Goal: Complete application form

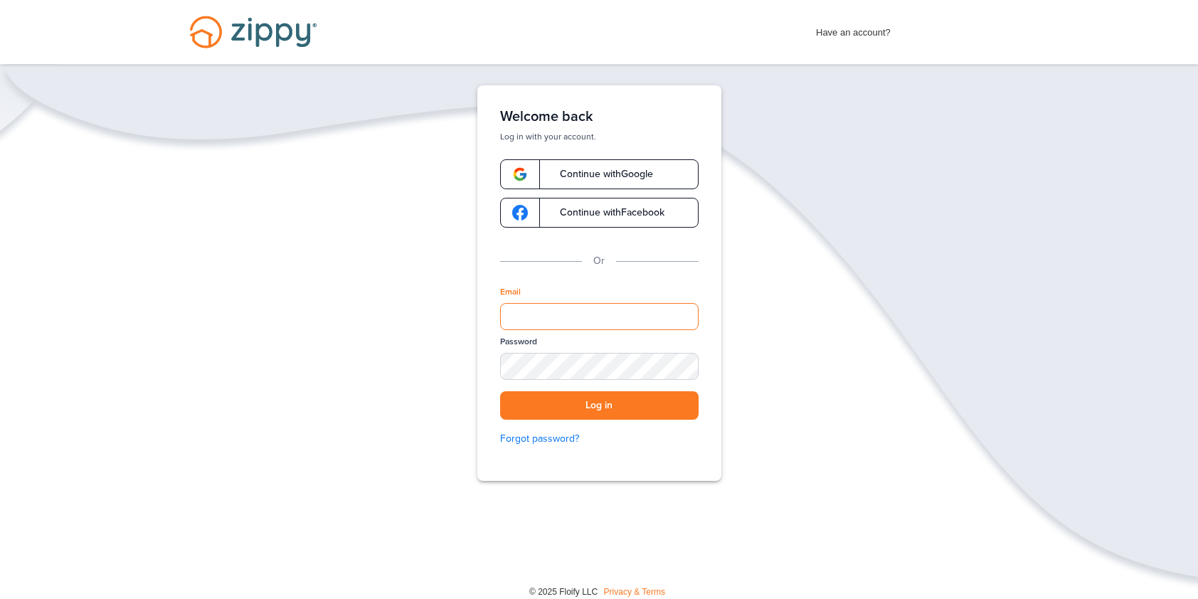
drag, startPoint x: 598, startPoint y: 318, endPoint x: 593, endPoint y: 326, distance: 9.3
click at [593, 326] on input "Email" at bounding box center [599, 316] width 198 height 27
type input "**********"
click at [500, 391] on button "Log in" at bounding box center [599, 405] width 198 height 29
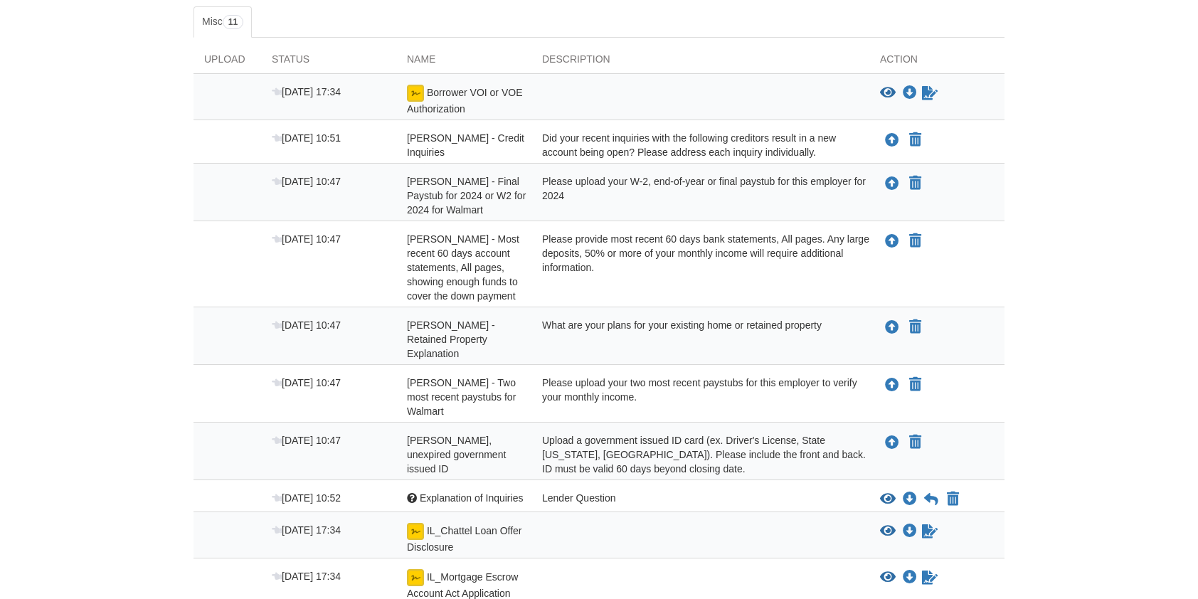
scroll to position [284, 0]
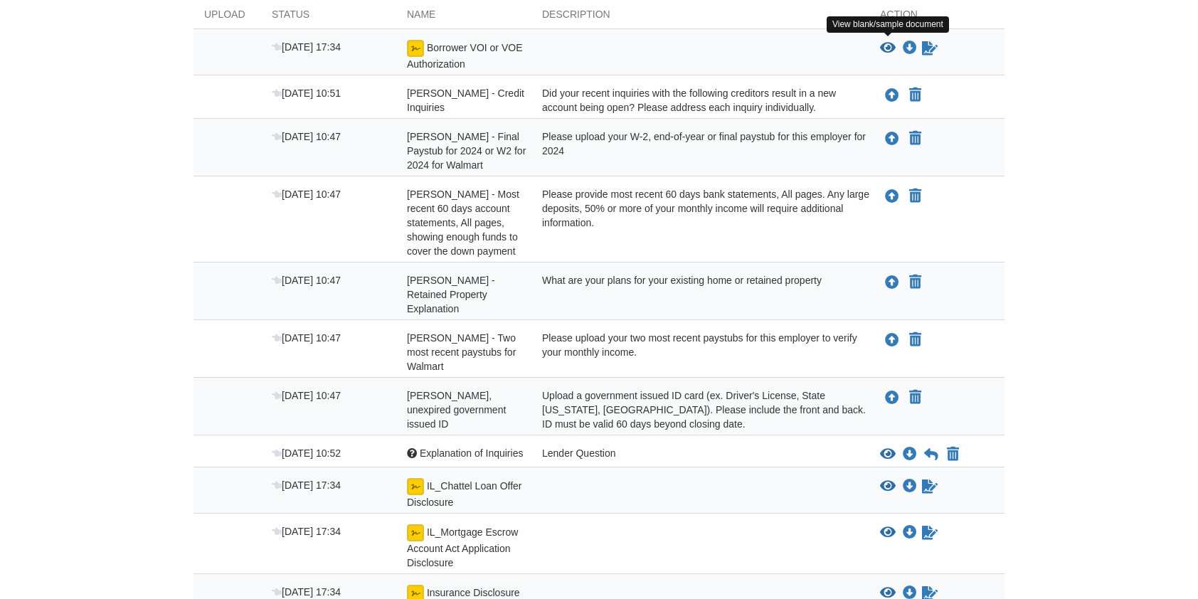
click at [889, 46] on icon "View Borrower VOI or VOE Authorization" at bounding box center [888, 48] width 16 height 14
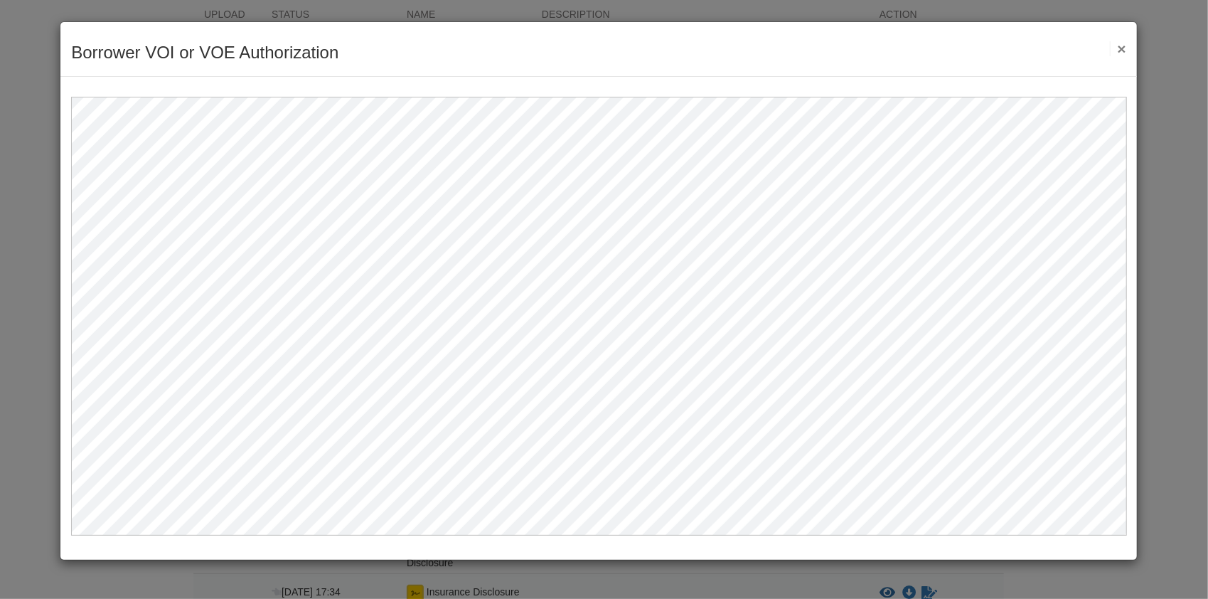
click at [1124, 48] on button "×" at bounding box center [1118, 48] width 16 height 15
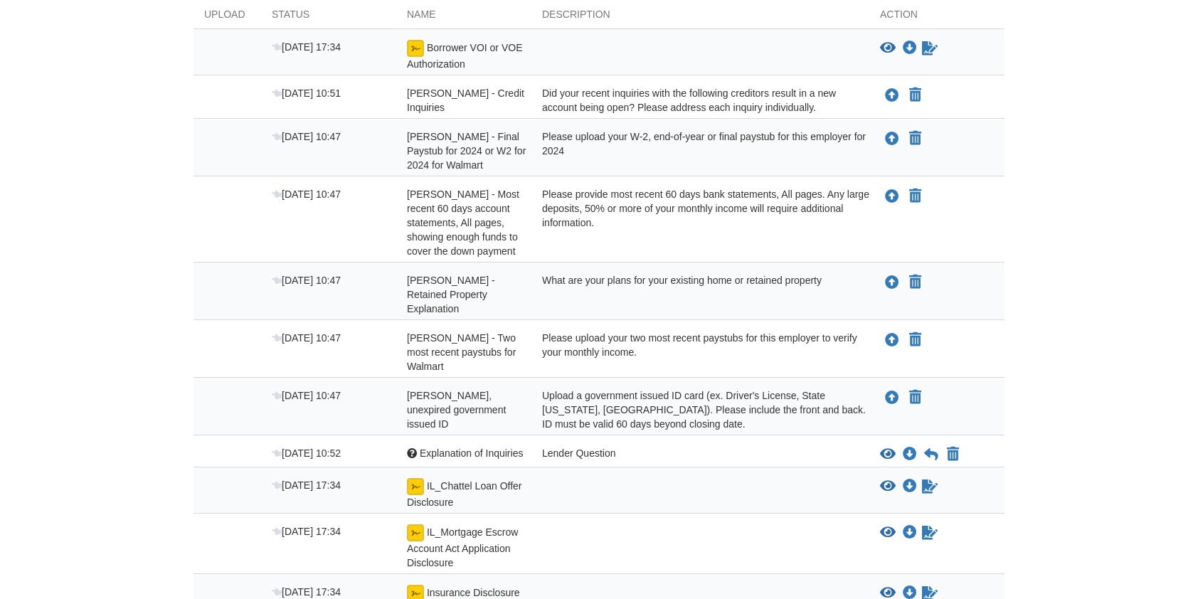
scroll to position [379, 0]
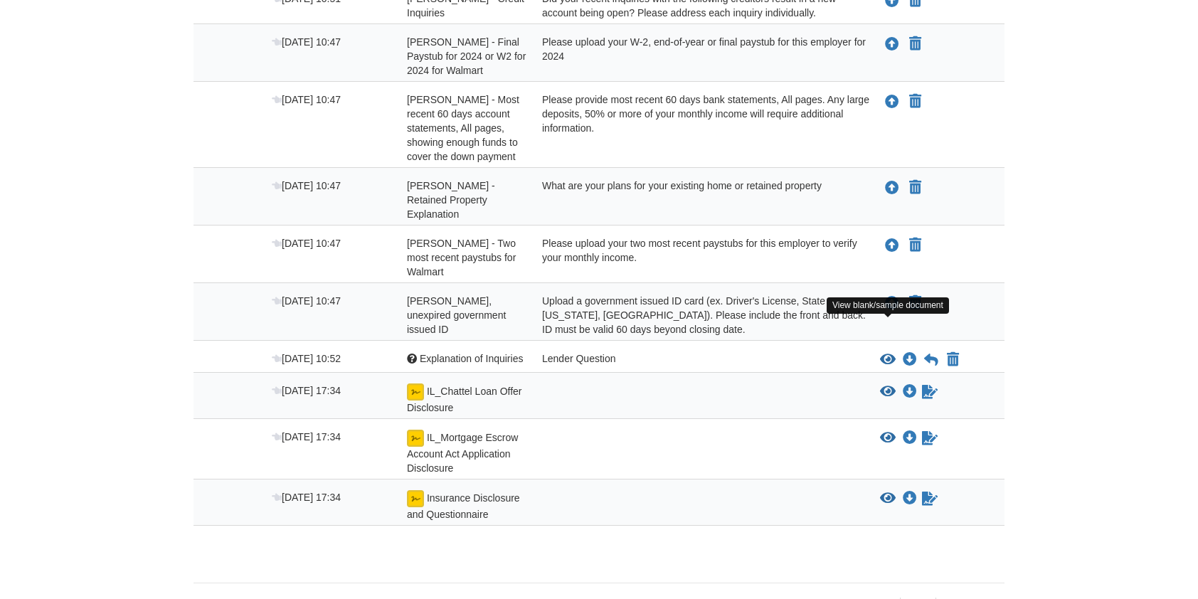
click at [885, 353] on icon "View Explanation of Inquiries" at bounding box center [888, 360] width 16 height 14
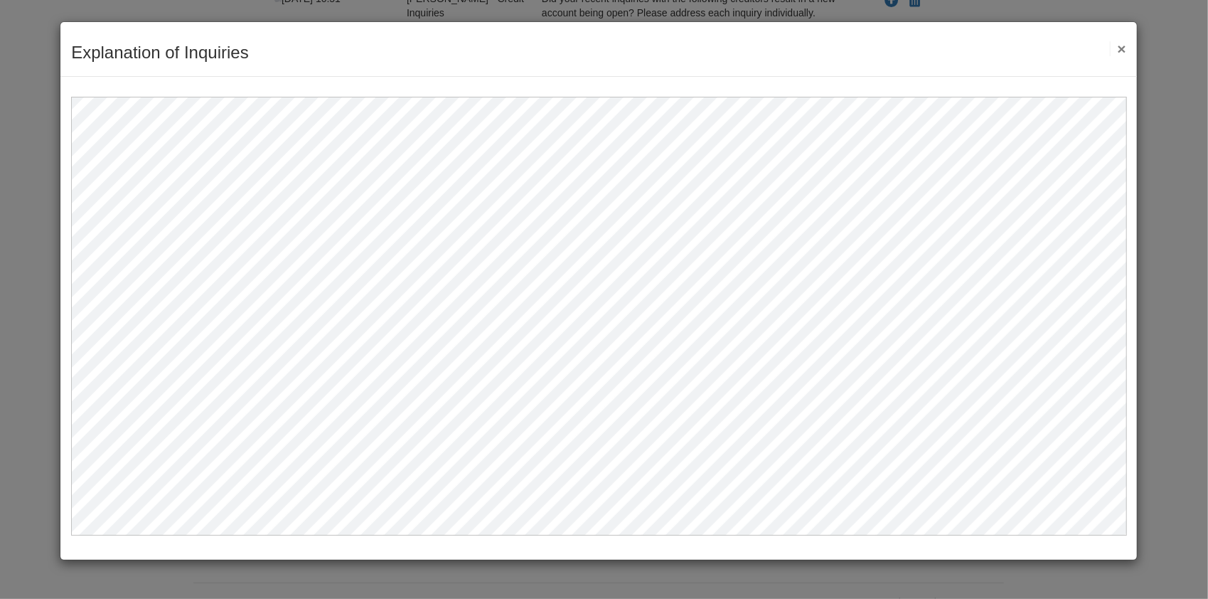
click at [1122, 48] on button "×" at bounding box center [1118, 48] width 16 height 15
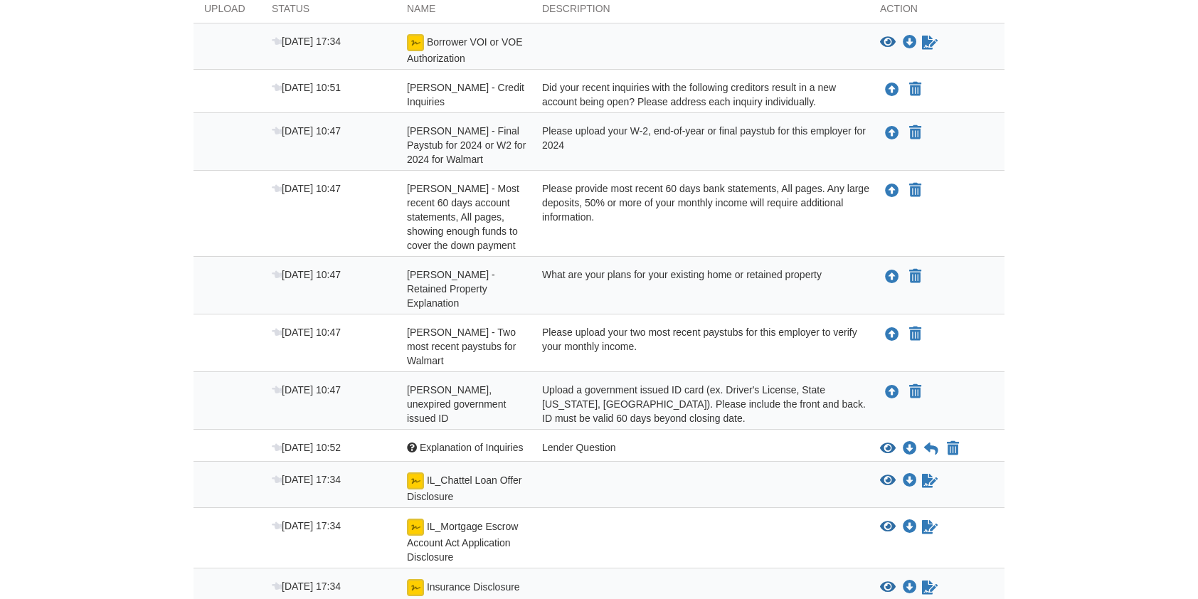
scroll to position [385, 0]
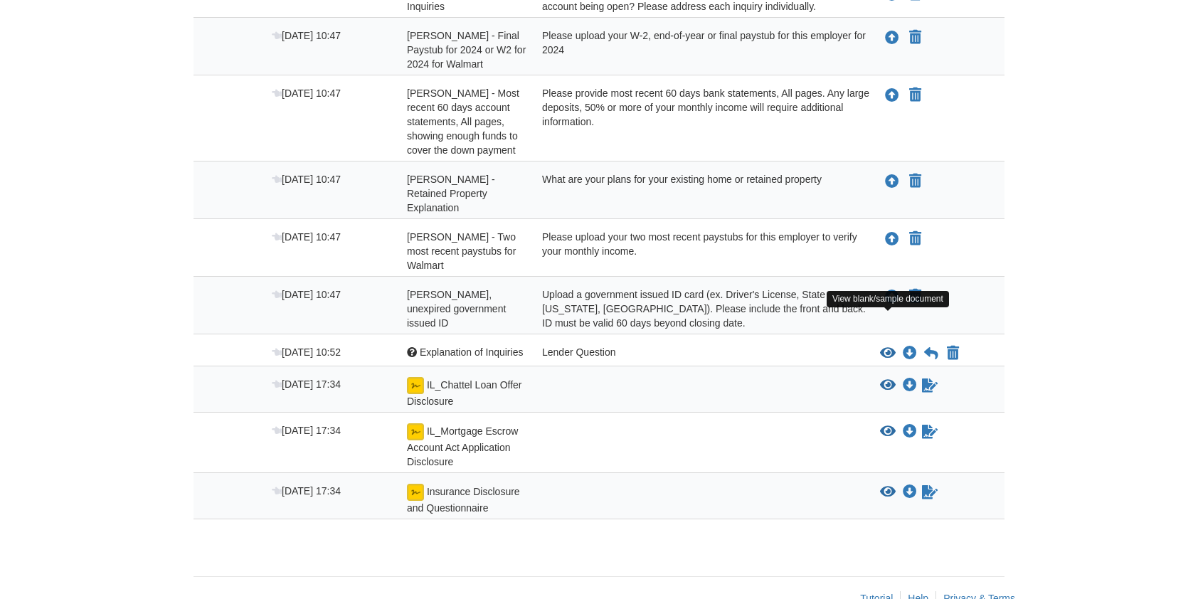
click at [889, 346] on icon "View Explanation of Inquiries" at bounding box center [888, 353] width 16 height 14
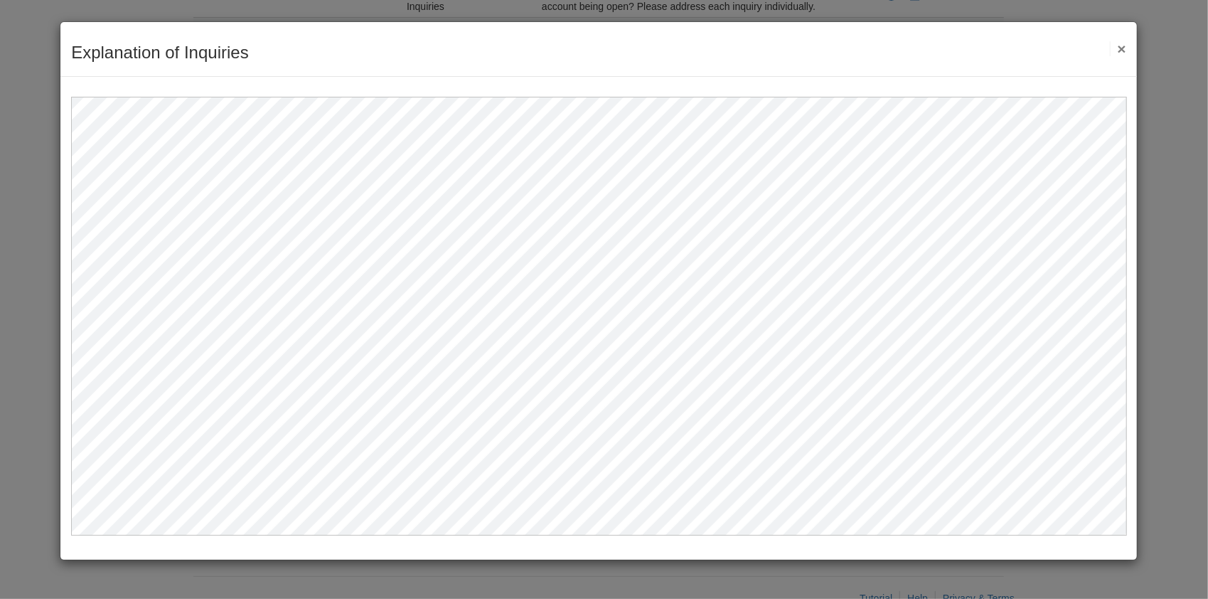
click at [1123, 45] on button "×" at bounding box center [1118, 48] width 16 height 15
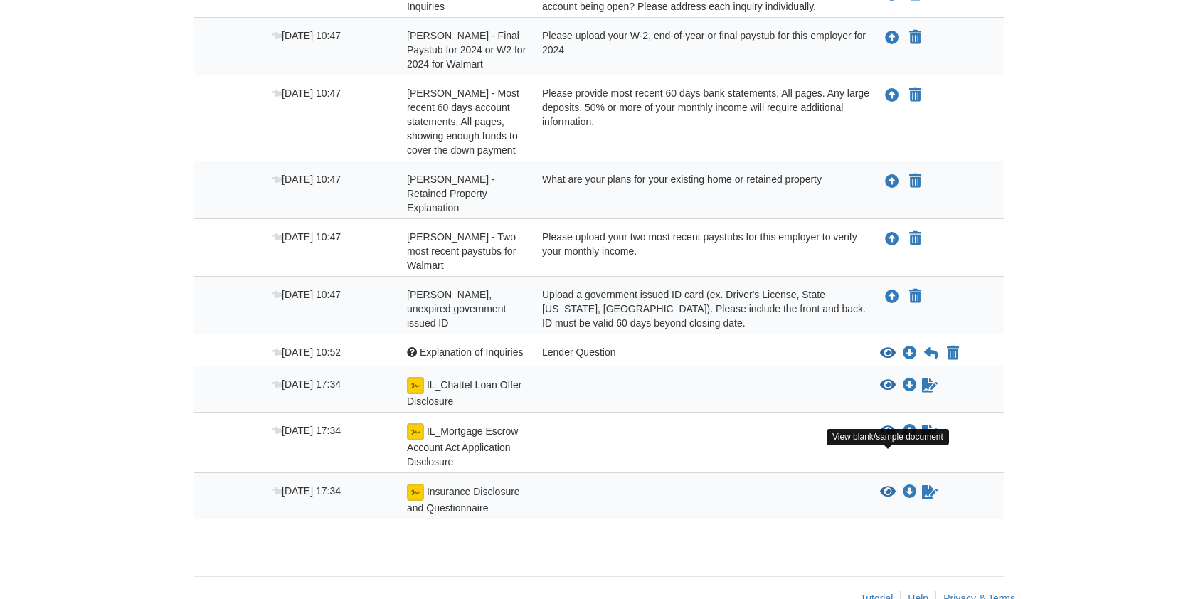
click at [885, 485] on icon "View Insurance Disclosure and Questionnaire" at bounding box center [888, 492] width 16 height 14
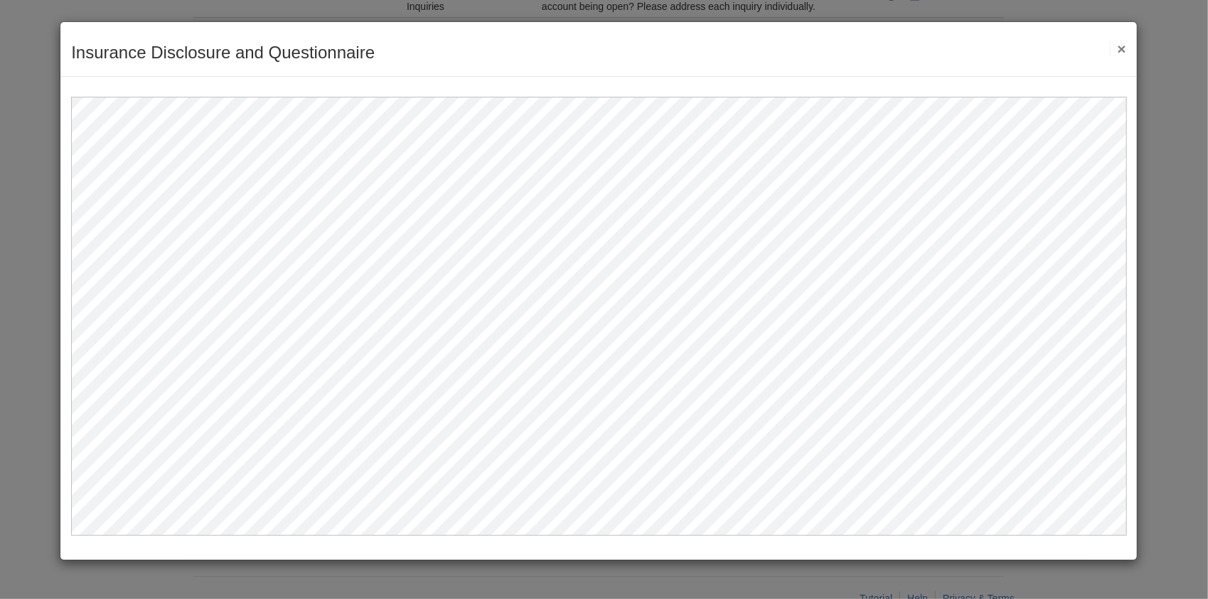
click at [1124, 46] on button "×" at bounding box center [1118, 48] width 16 height 15
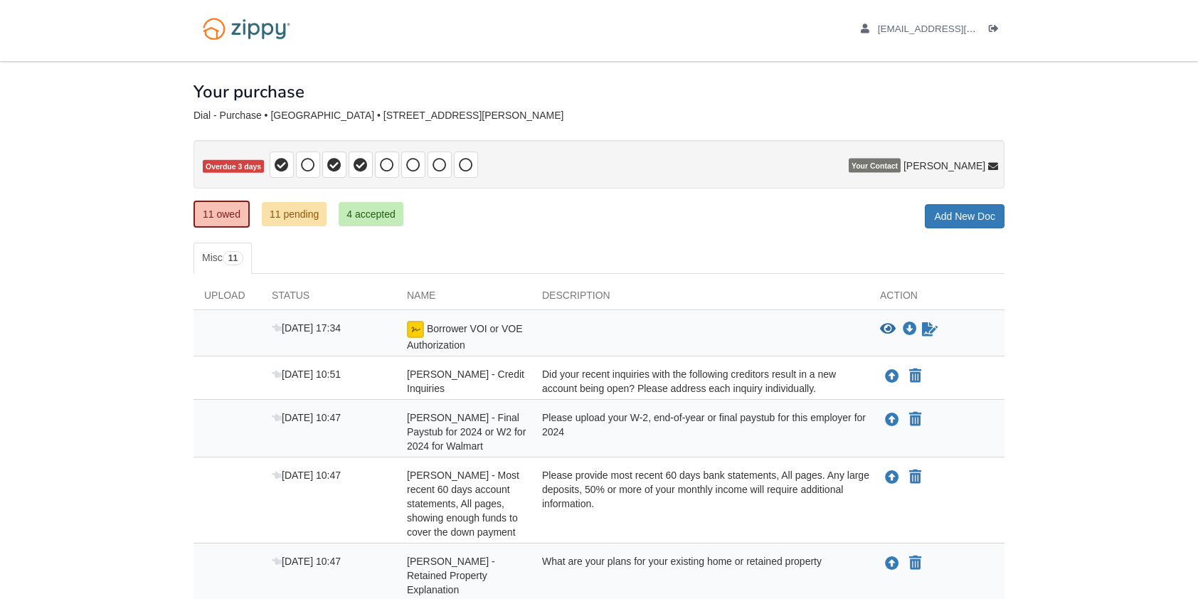
scroll to position [0, 0]
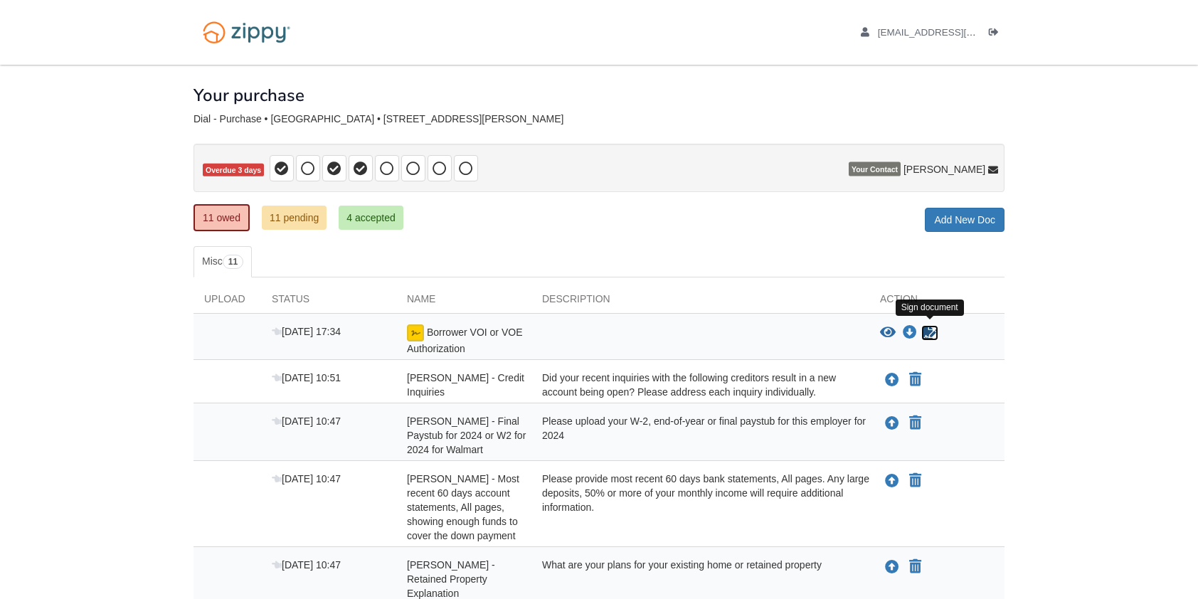
click at [930, 333] on icon "Sign Form" at bounding box center [930, 333] width 16 height 14
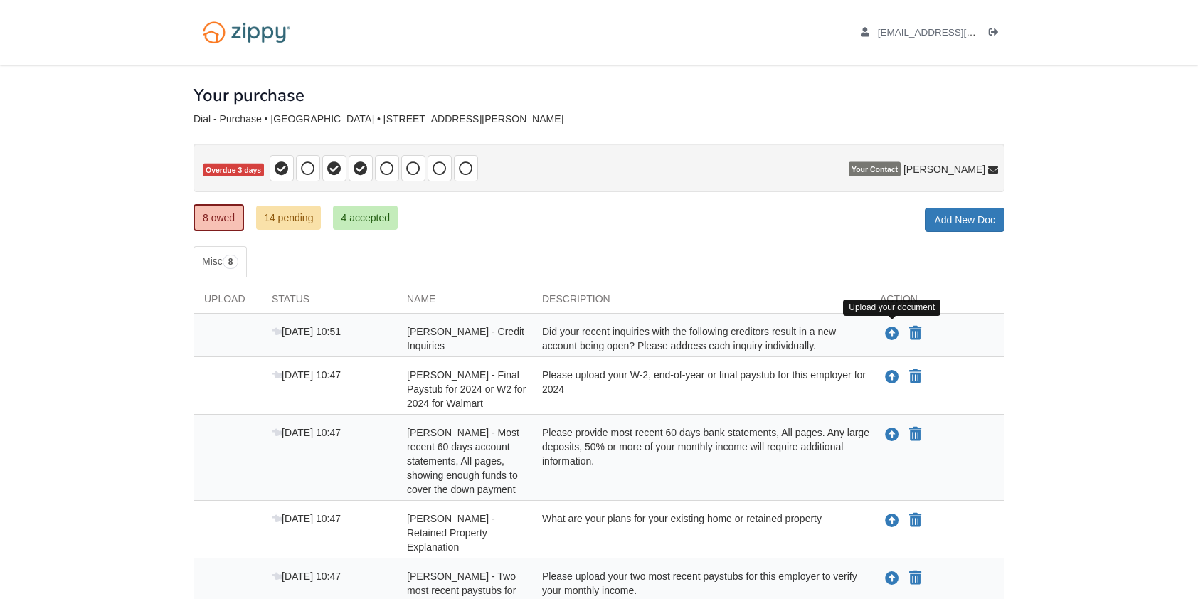
scroll to position [58, 0]
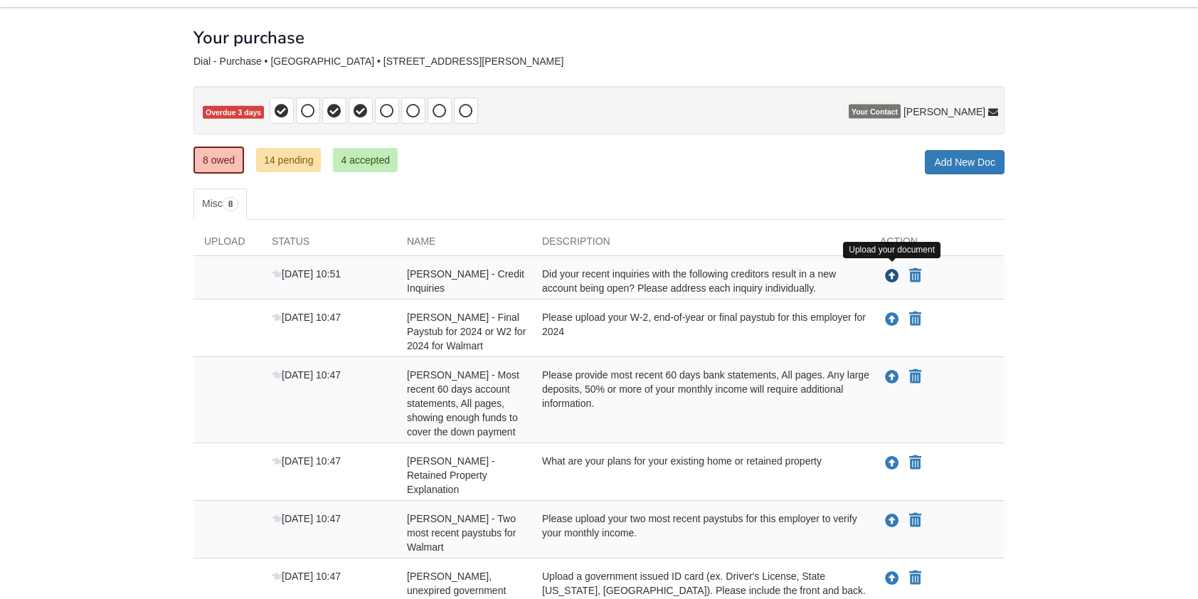
click at [890, 272] on icon "Upload Caitlyn Dial - Credit Inquiries" at bounding box center [892, 277] width 14 height 14
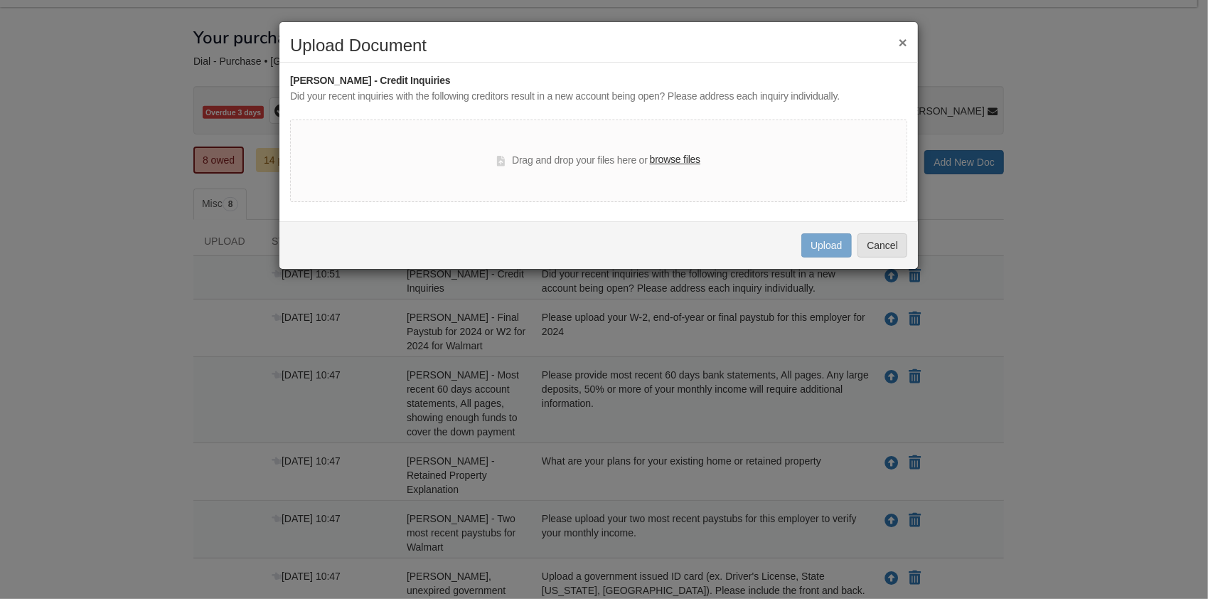
click at [681, 160] on label "browse files" at bounding box center [675, 160] width 50 height 16
click at [0, 0] on input "browse files" at bounding box center [0, 0] width 0 height 0
click at [755, 173] on div "Drag and drop your files here or browse files" at bounding box center [598, 160] width 617 height 83
click at [576, 154] on div "Drag and drop your files here or browse files" at bounding box center [598, 160] width 203 height 17
click at [789, 198] on div "Drag and drop your files here or browse files" at bounding box center [598, 160] width 617 height 83
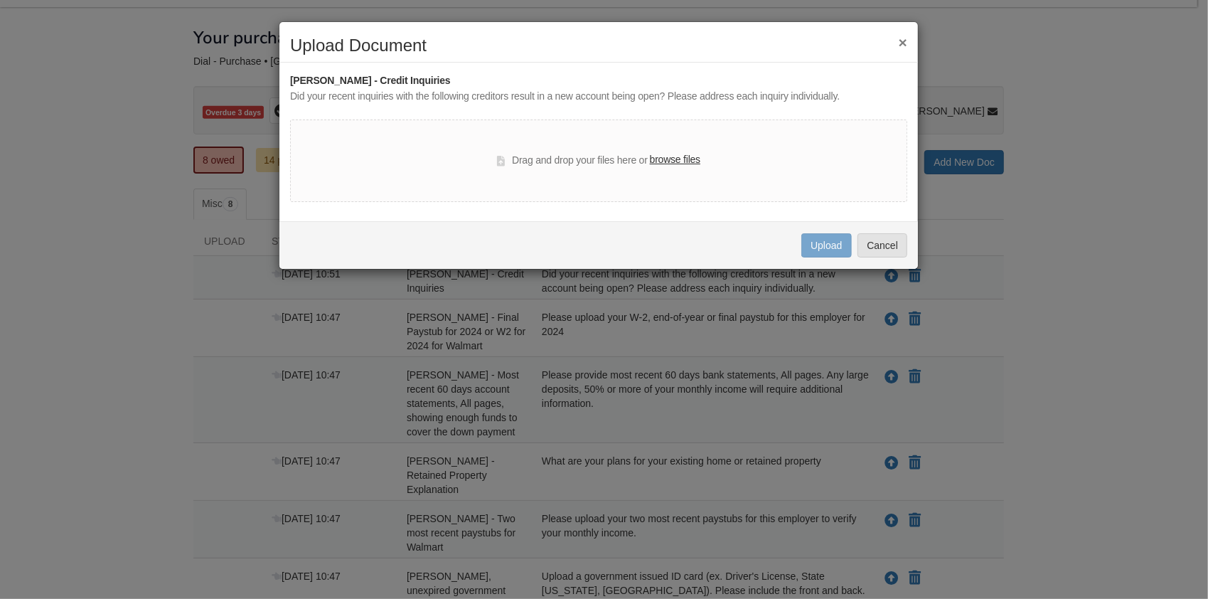
click at [906, 44] on button "×" at bounding box center [903, 42] width 9 height 15
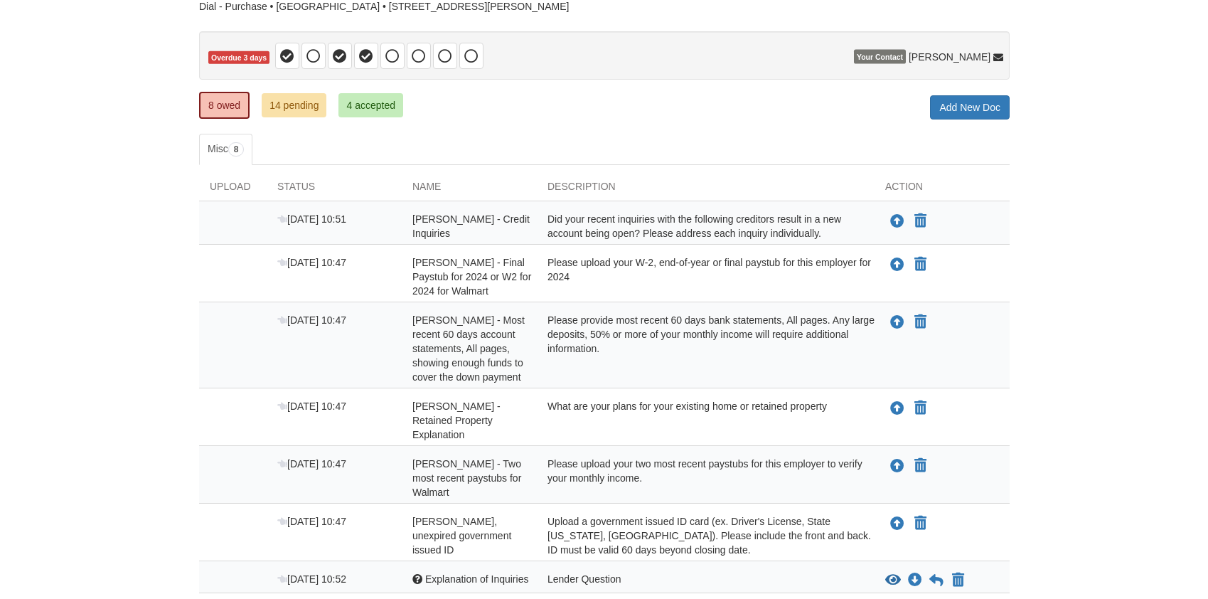
scroll to position [152, 0]
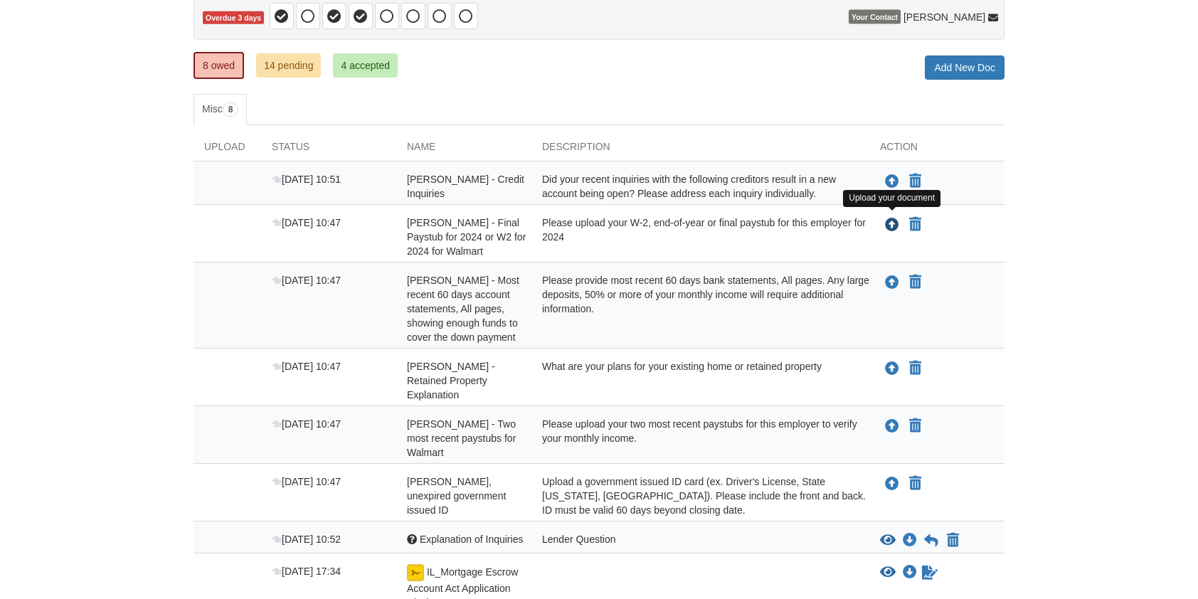
click at [895, 218] on icon "Upload Caitlyn Dial - Final Paystub for 2024 or W2 for 2024 for Walmart" at bounding box center [892, 225] width 14 height 14
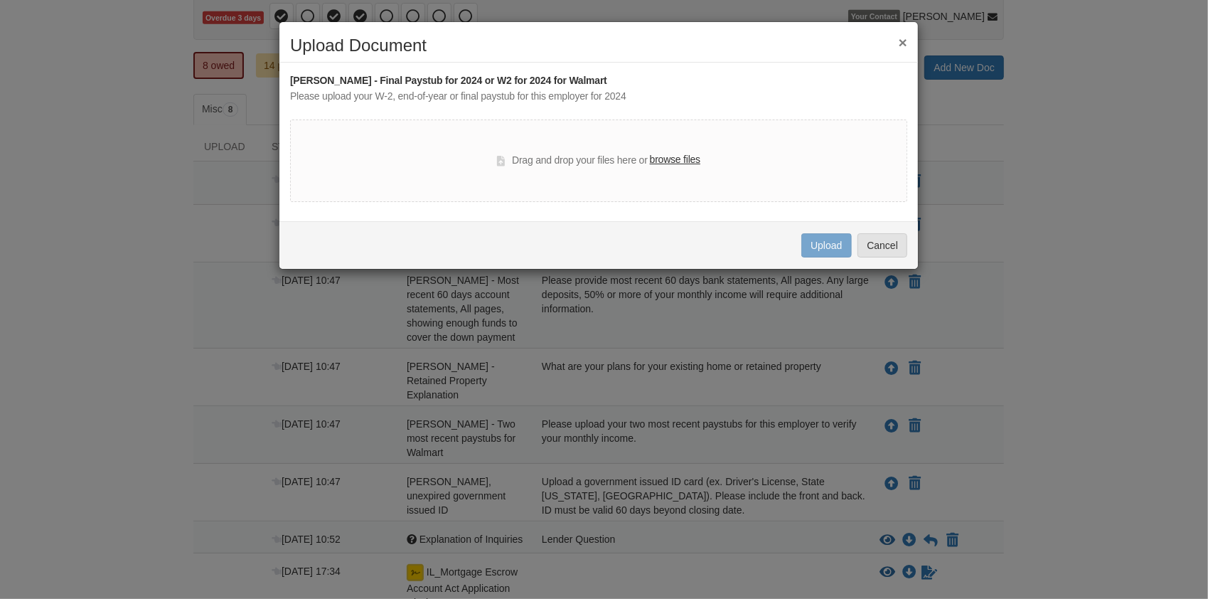
click at [678, 158] on label "browse files" at bounding box center [675, 160] width 50 height 16
click at [0, 0] on input "browse files" at bounding box center [0, 0] width 0 height 0
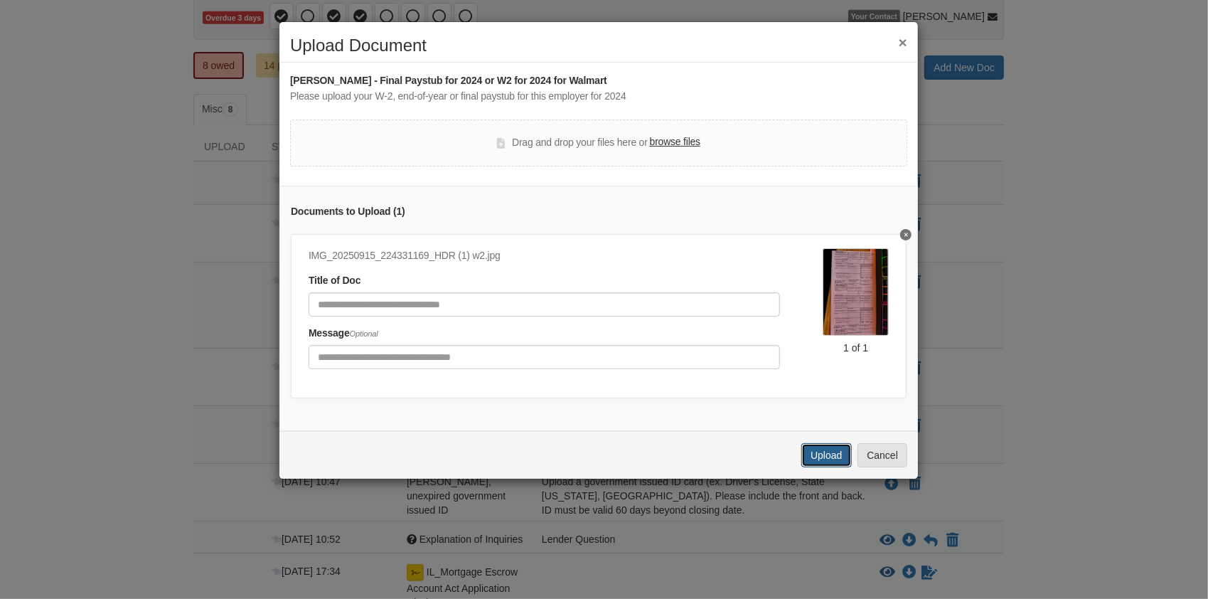
click at [835, 467] on button "Upload" at bounding box center [827, 455] width 50 height 24
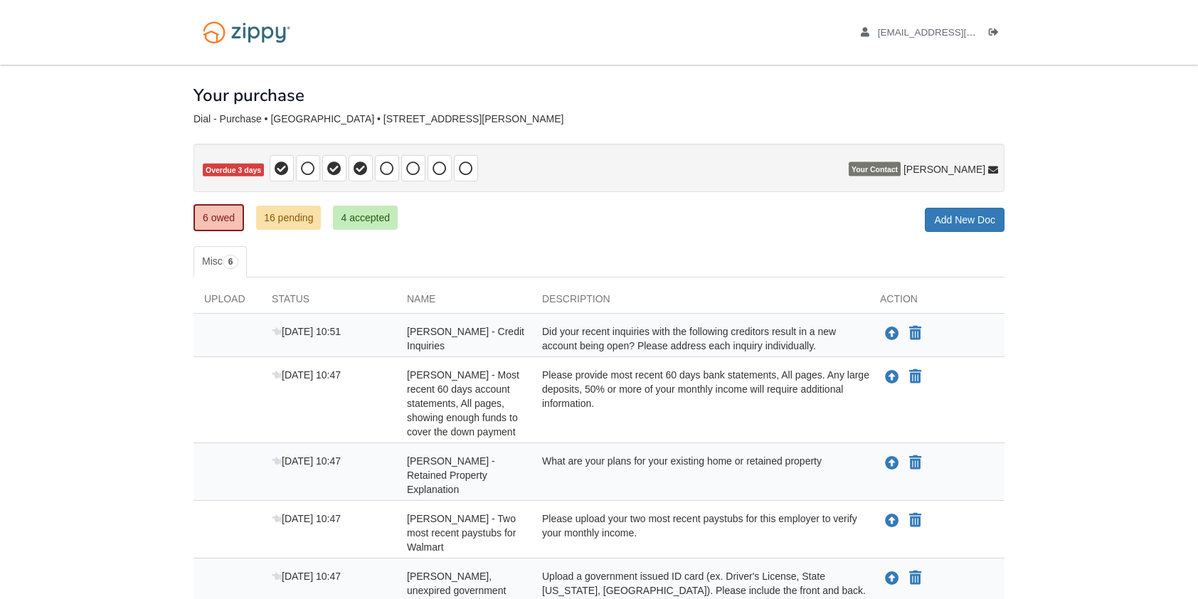
scroll to position [129, 0]
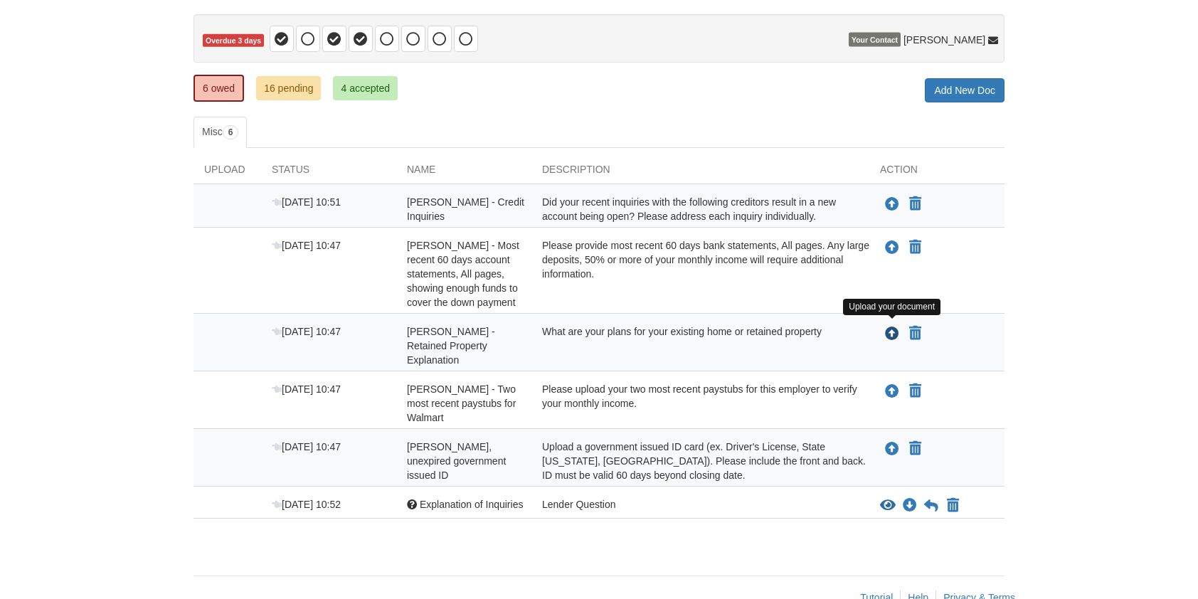
click at [893, 329] on icon "Upload Caitlyn Dial - Retained Property Explanation" at bounding box center [892, 334] width 14 height 14
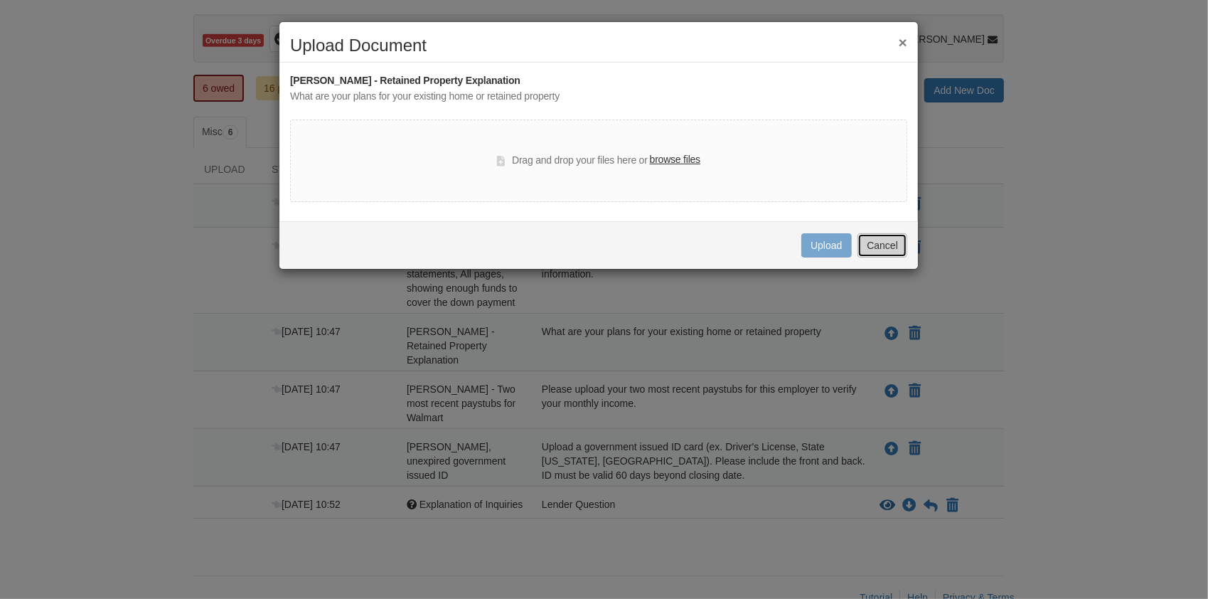
drag, startPoint x: 899, startPoint y: 238, endPoint x: 898, endPoint y: 245, distance: 7.3
click at [898, 241] on button "Cancel" at bounding box center [883, 245] width 50 height 24
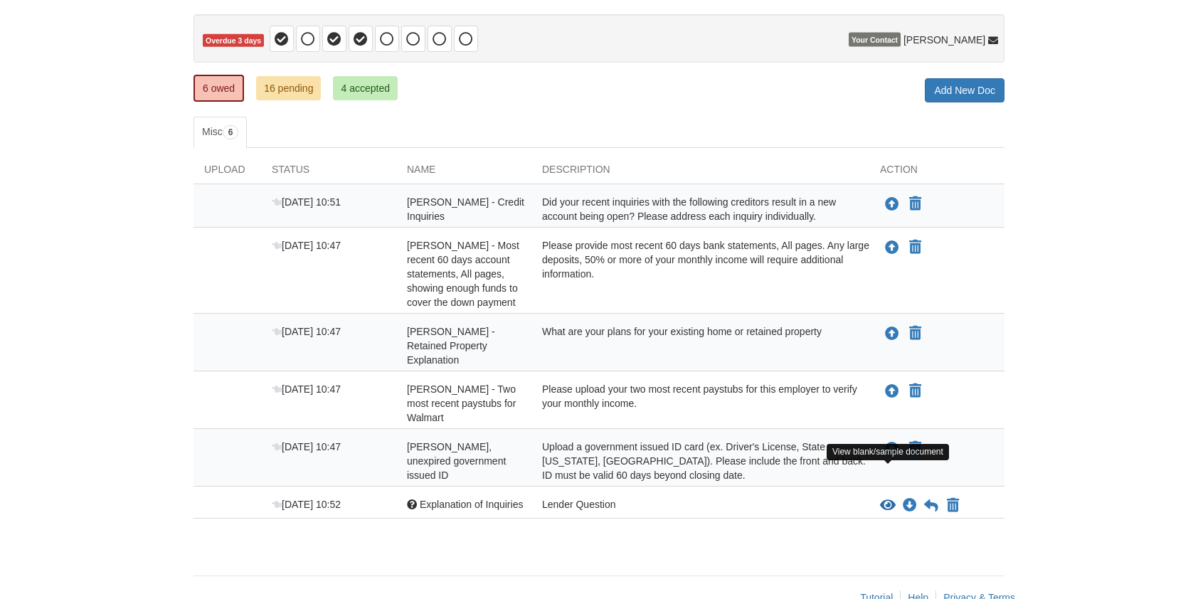
click at [887, 499] on icon "View Explanation of Inquiries" at bounding box center [888, 506] width 16 height 14
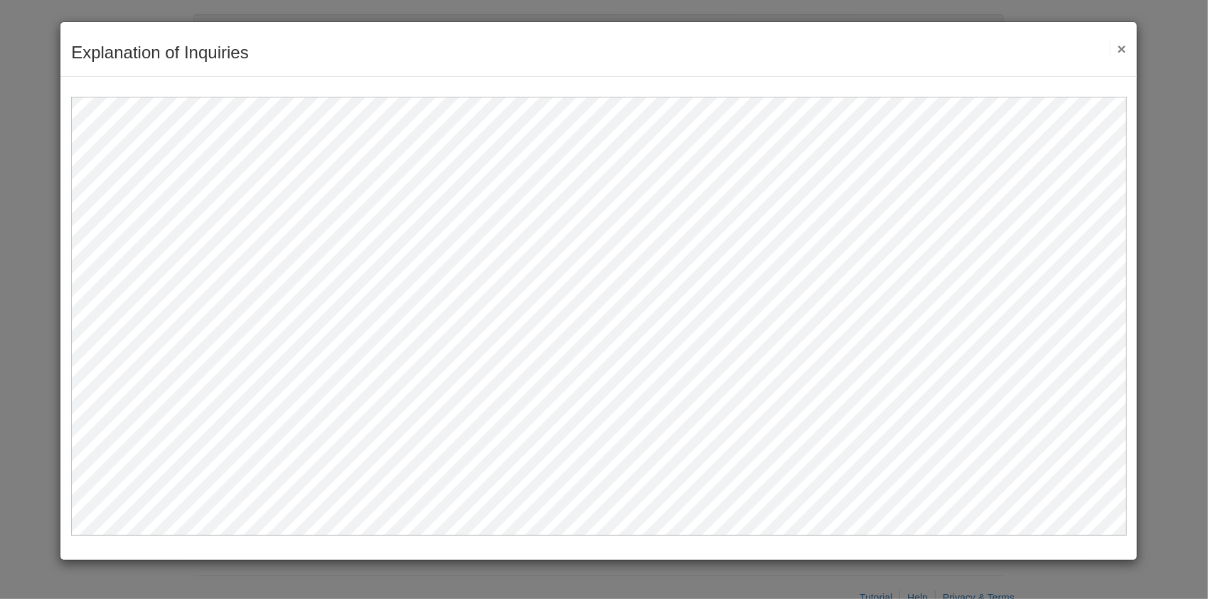
click at [1122, 44] on button "×" at bounding box center [1118, 48] width 16 height 15
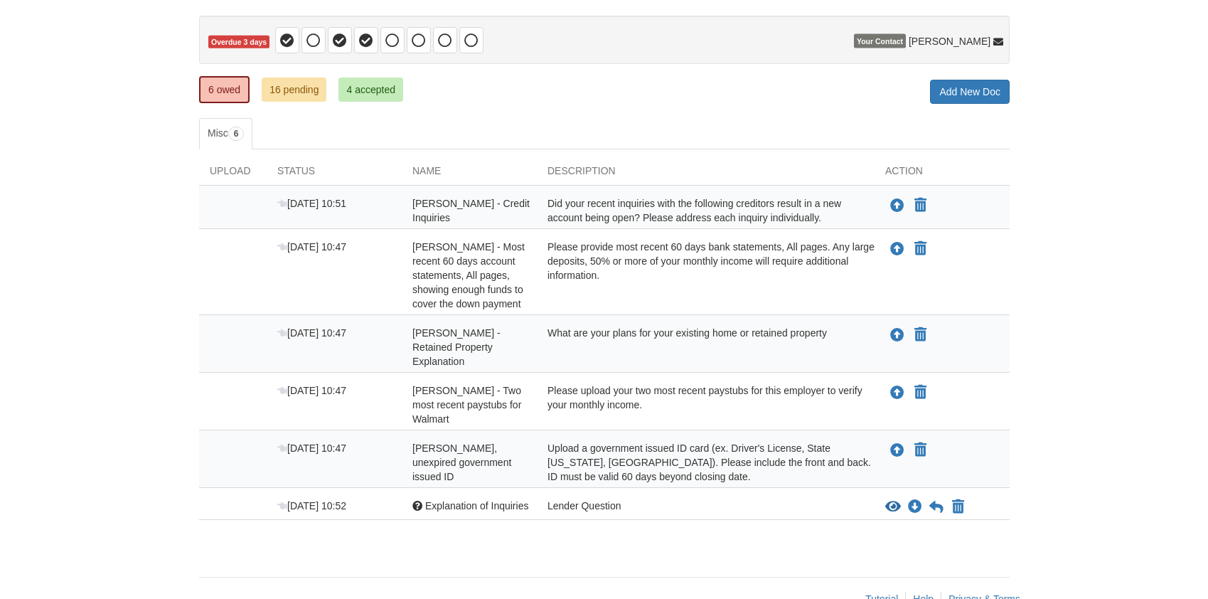
scroll to position [129, 0]
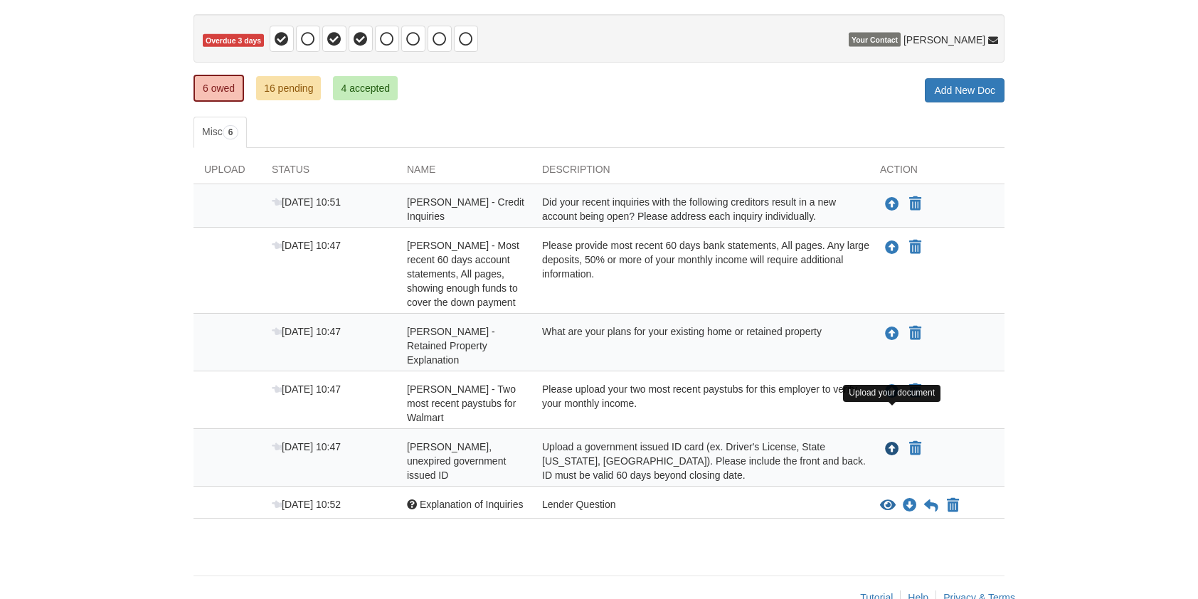
click at [893, 442] on icon "Upload Caitlyn Dial - Valid, unexpired government issued ID" at bounding box center [892, 449] width 14 height 14
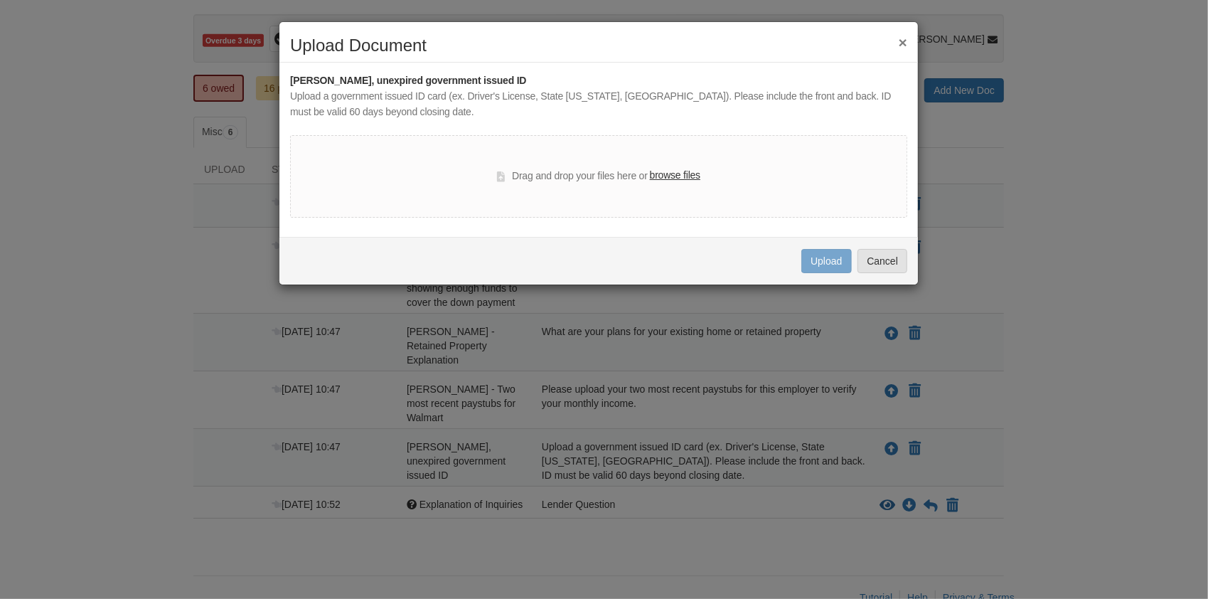
click at [687, 173] on label "browse files" at bounding box center [675, 176] width 50 height 16
click at [0, 0] on input "browse files" at bounding box center [0, 0] width 0 height 0
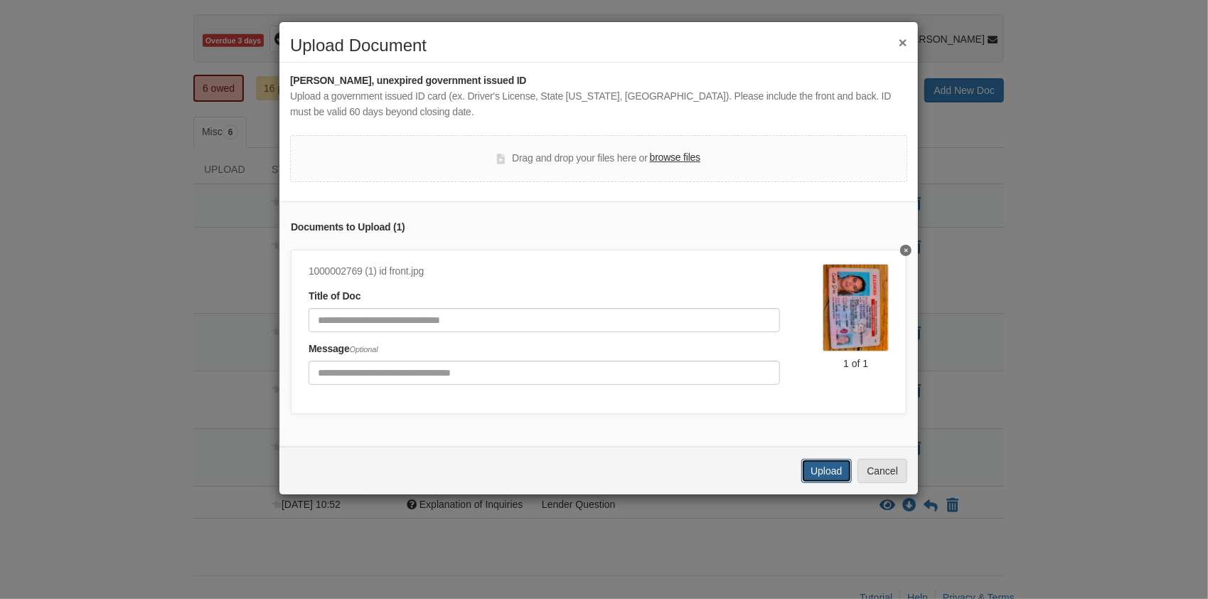
click at [824, 481] on button "Upload" at bounding box center [827, 471] width 50 height 24
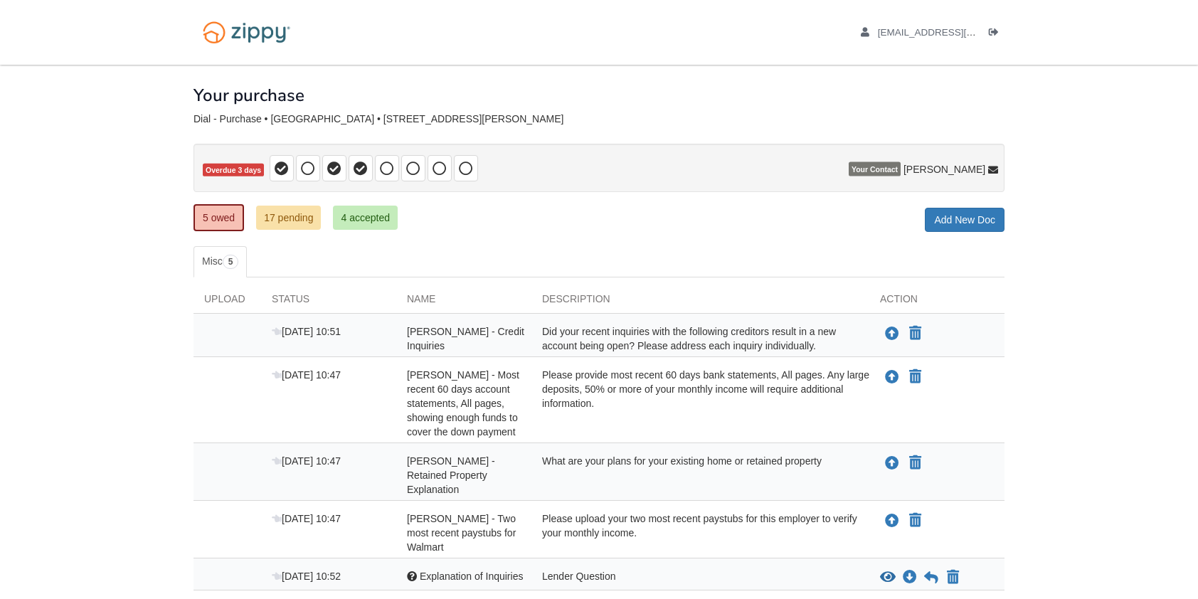
scroll to position [73, 0]
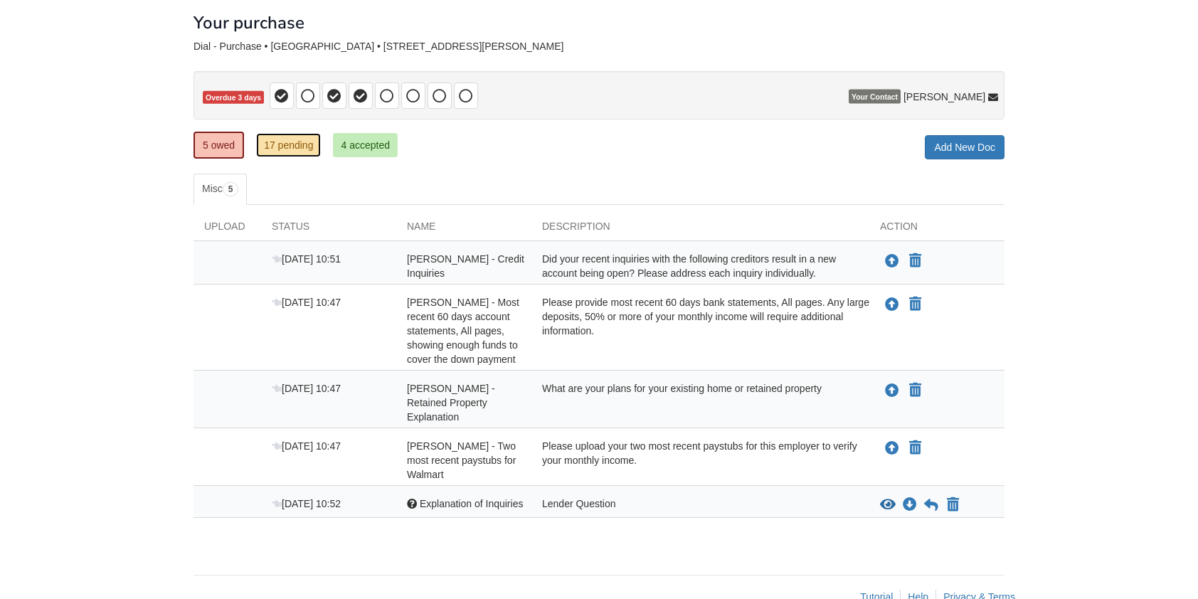
click at [299, 145] on link "17 pending" at bounding box center [288, 145] width 65 height 24
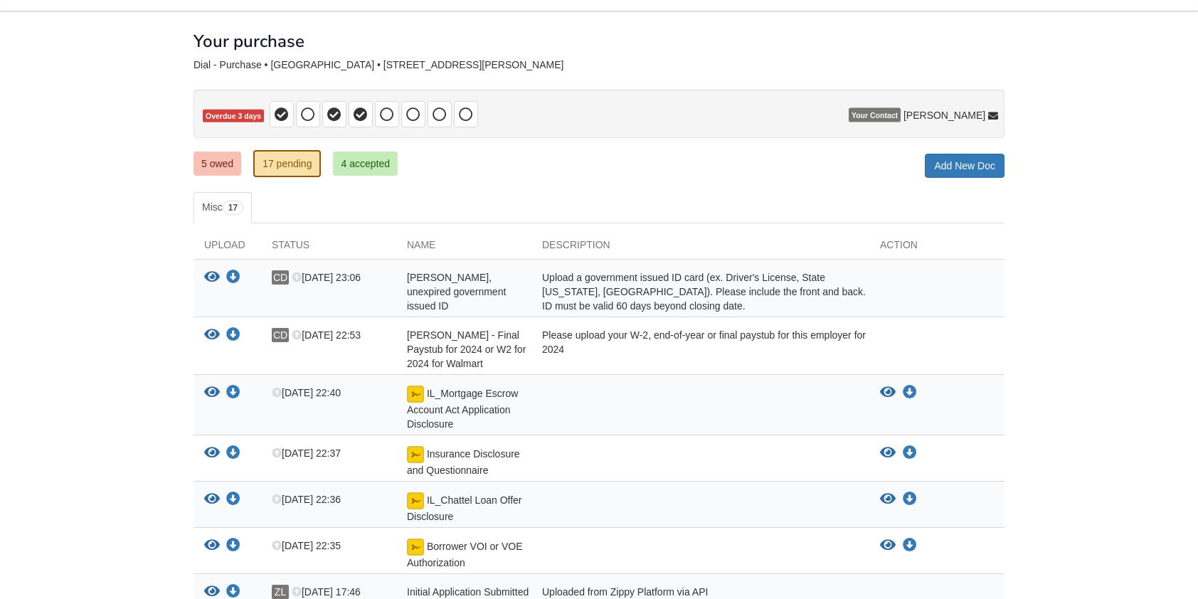
scroll to position [95, 0]
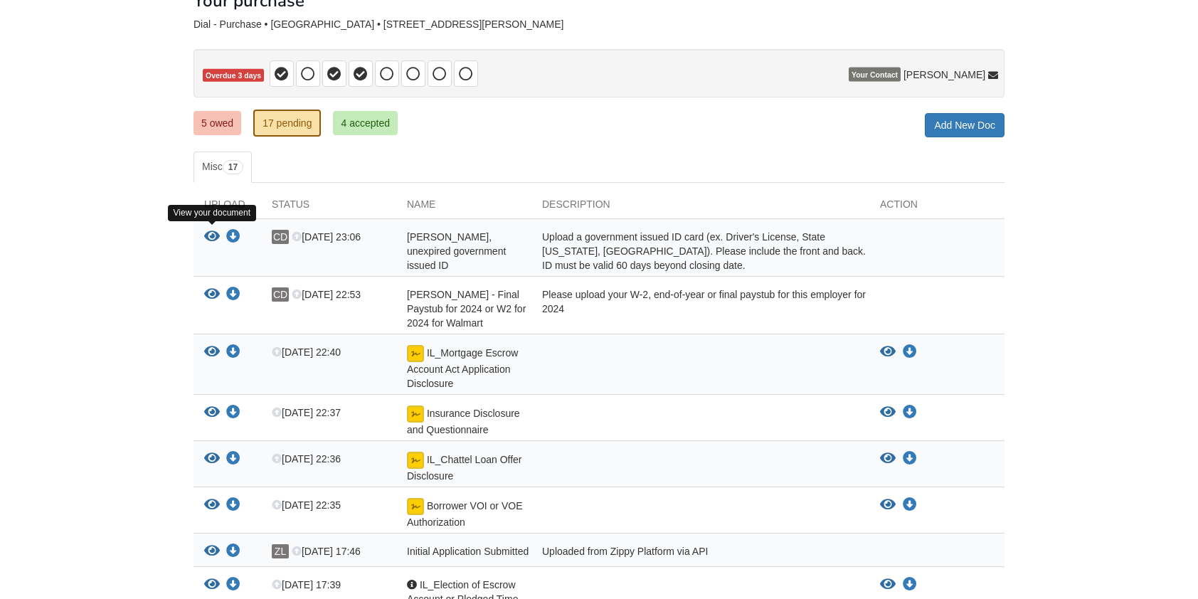
click at [212, 233] on icon "View Caitlyn Dial - Valid, unexpired government issued ID" at bounding box center [212, 237] width 16 height 14
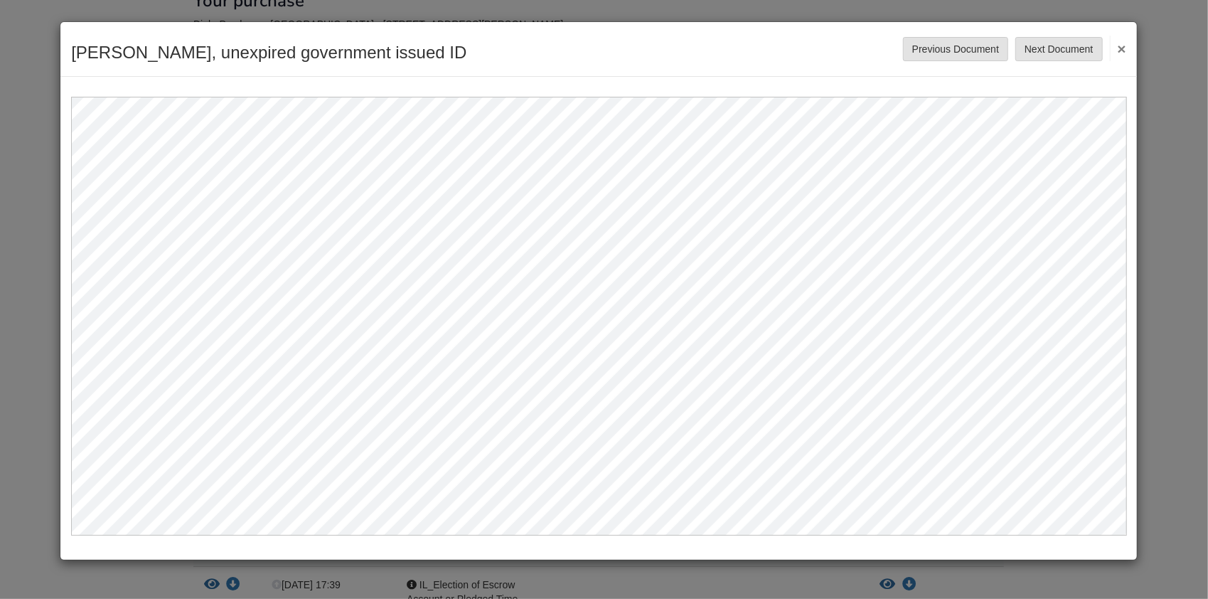
click at [1122, 50] on button "×" at bounding box center [1118, 49] width 16 height 26
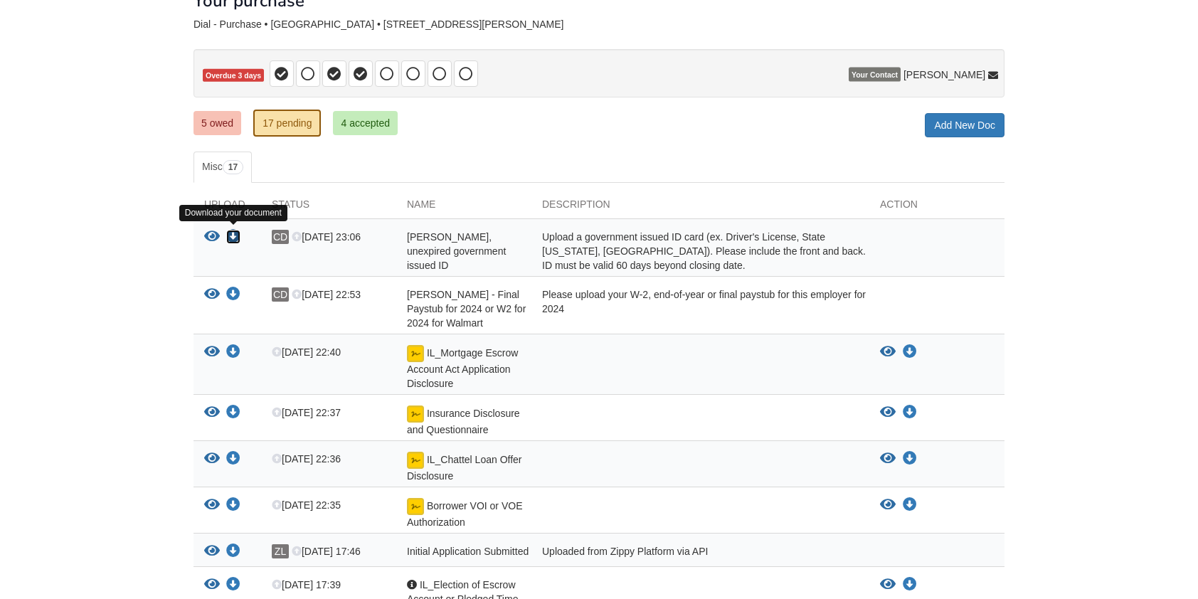
click at [234, 233] on icon "Download Caitlyn Dial - Valid, unexpired government issued ID" at bounding box center [233, 237] width 14 height 14
click at [748, 316] on div "Please upload your W-2, end-of-year or final paystub for this employer for 2024" at bounding box center [700, 308] width 338 height 43
click at [375, 129] on link "4 accepted" at bounding box center [365, 123] width 65 height 24
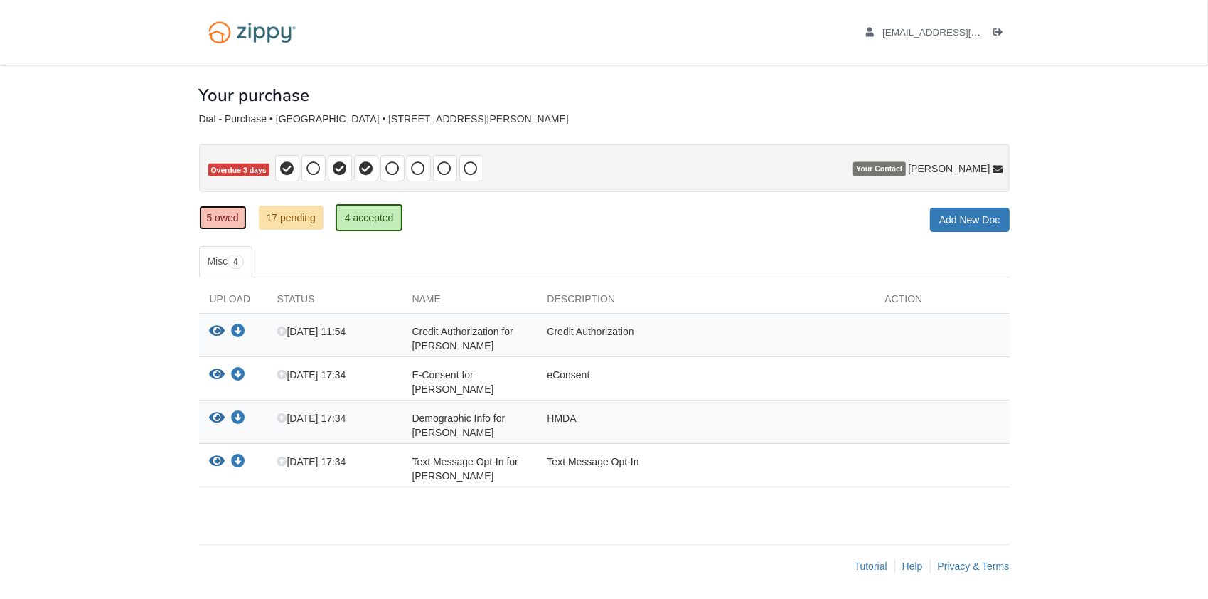
click at [228, 212] on link "5 owed" at bounding box center [223, 218] width 48 height 24
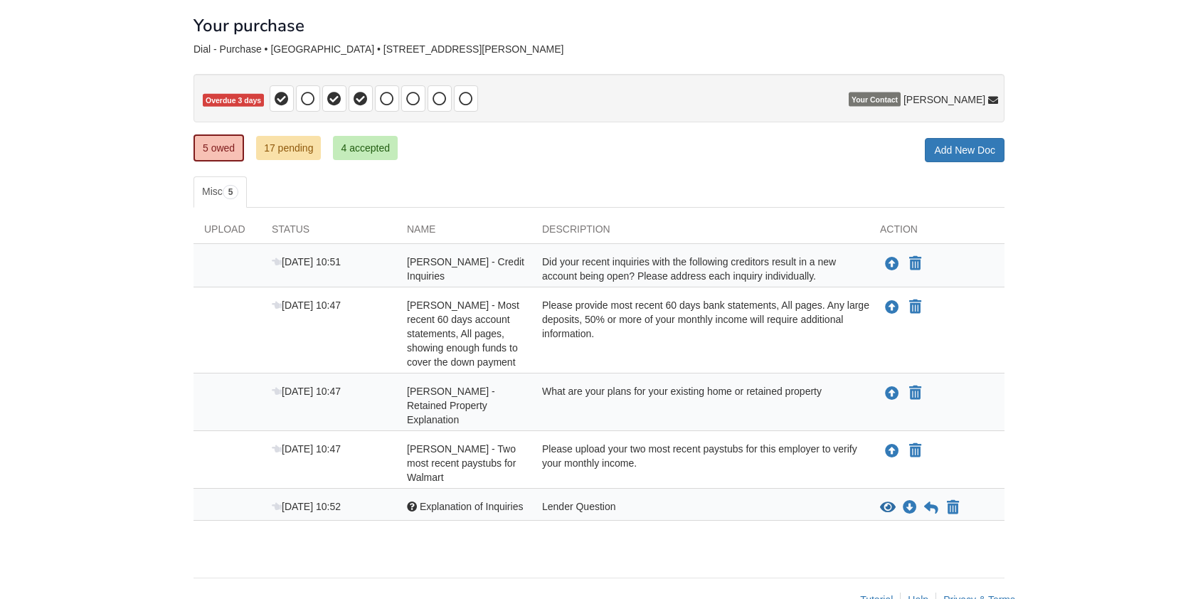
scroll to position [73, 0]
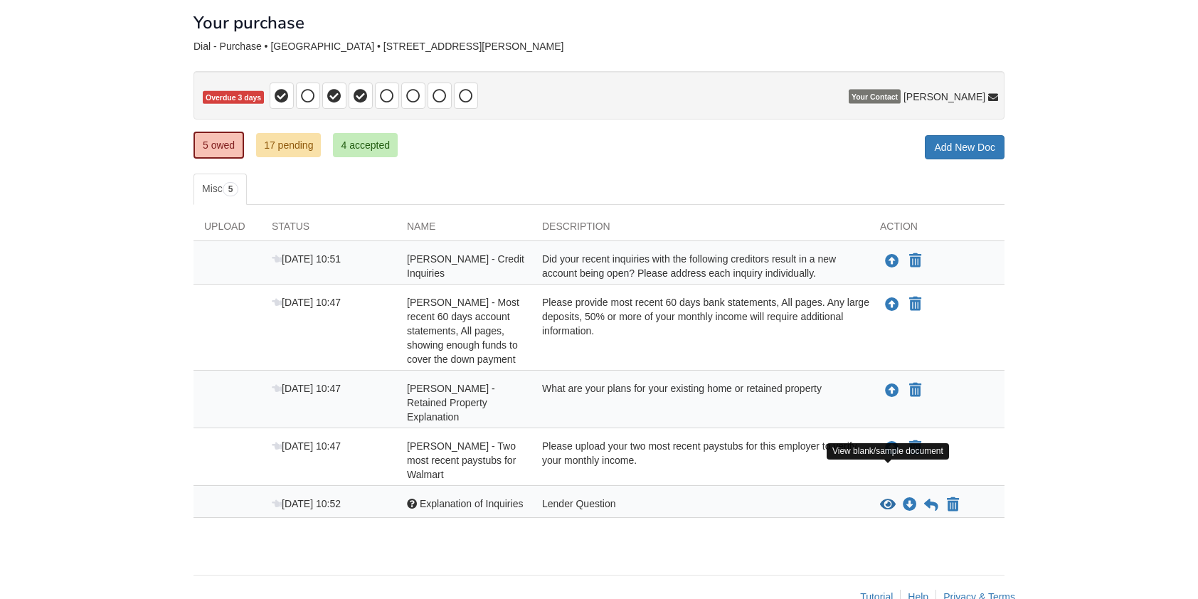
click at [888, 498] on icon "View Explanation of Inquiries" at bounding box center [888, 505] width 16 height 14
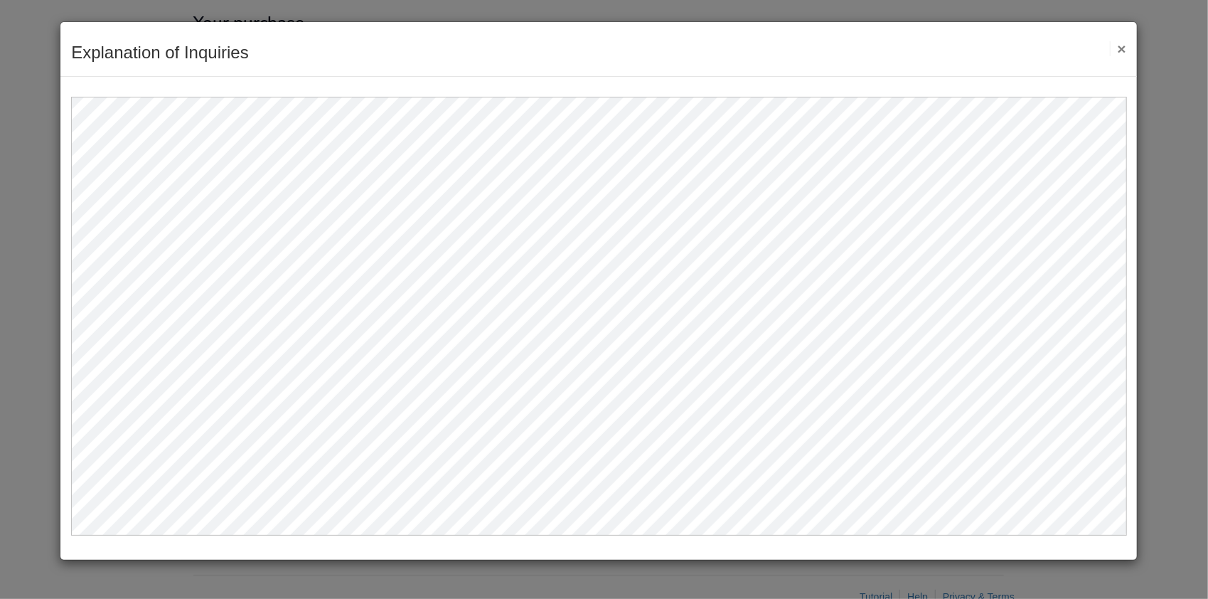
click at [1127, 46] on button "×" at bounding box center [1118, 48] width 16 height 15
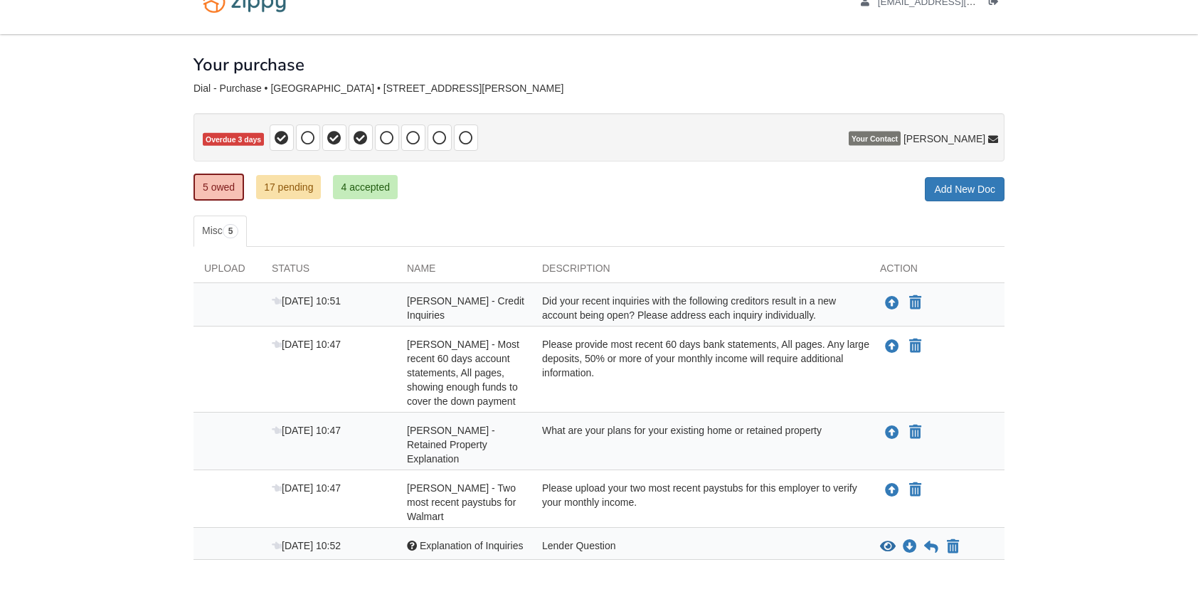
scroll to position [0, 0]
